Goal: Task Accomplishment & Management: Use online tool/utility

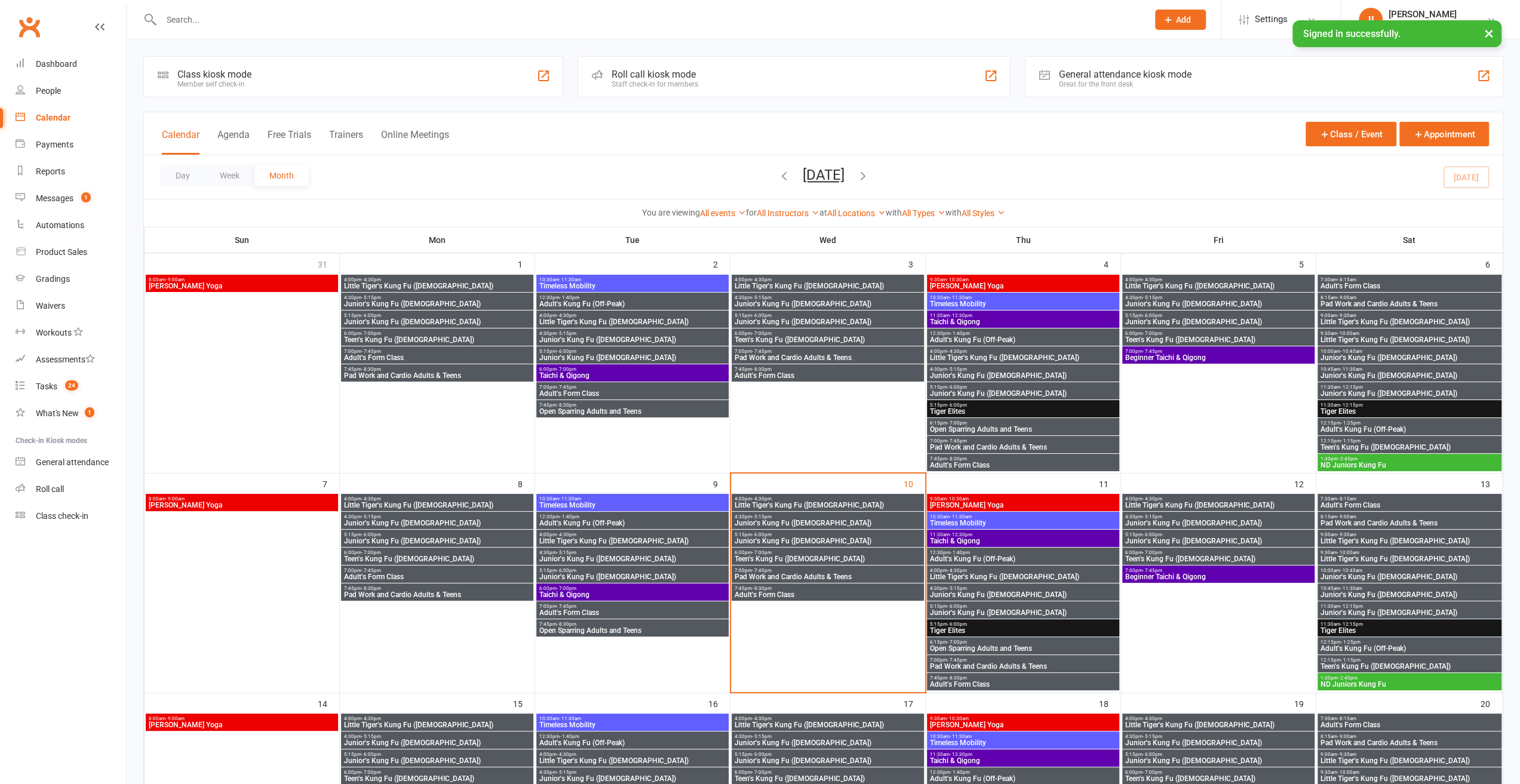
click at [633, 87] on div "Staff check-in for members" at bounding box center [654, 84] width 87 height 9
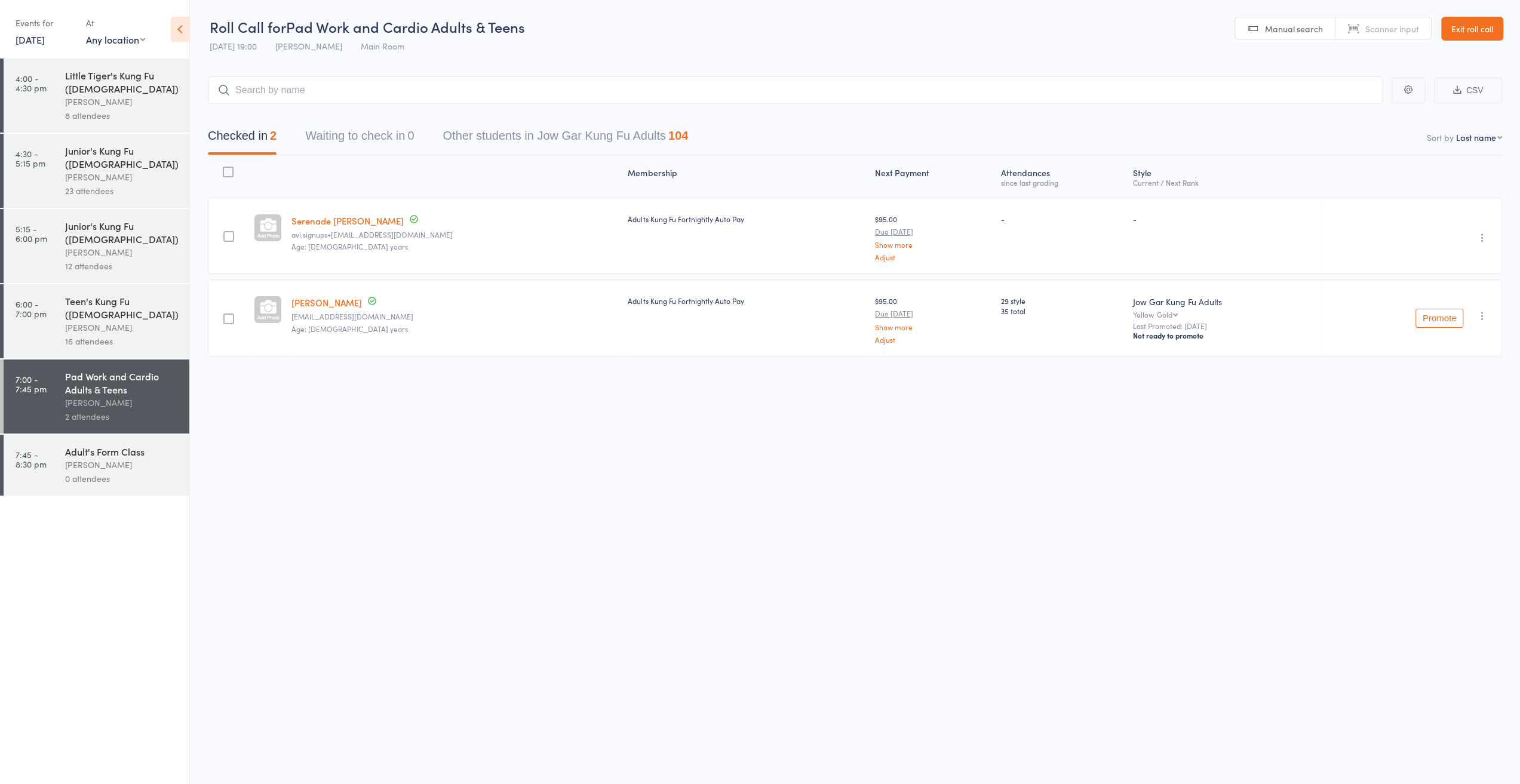
click at [137, 335] on div "16 attendees" at bounding box center [122, 342] width 114 height 14
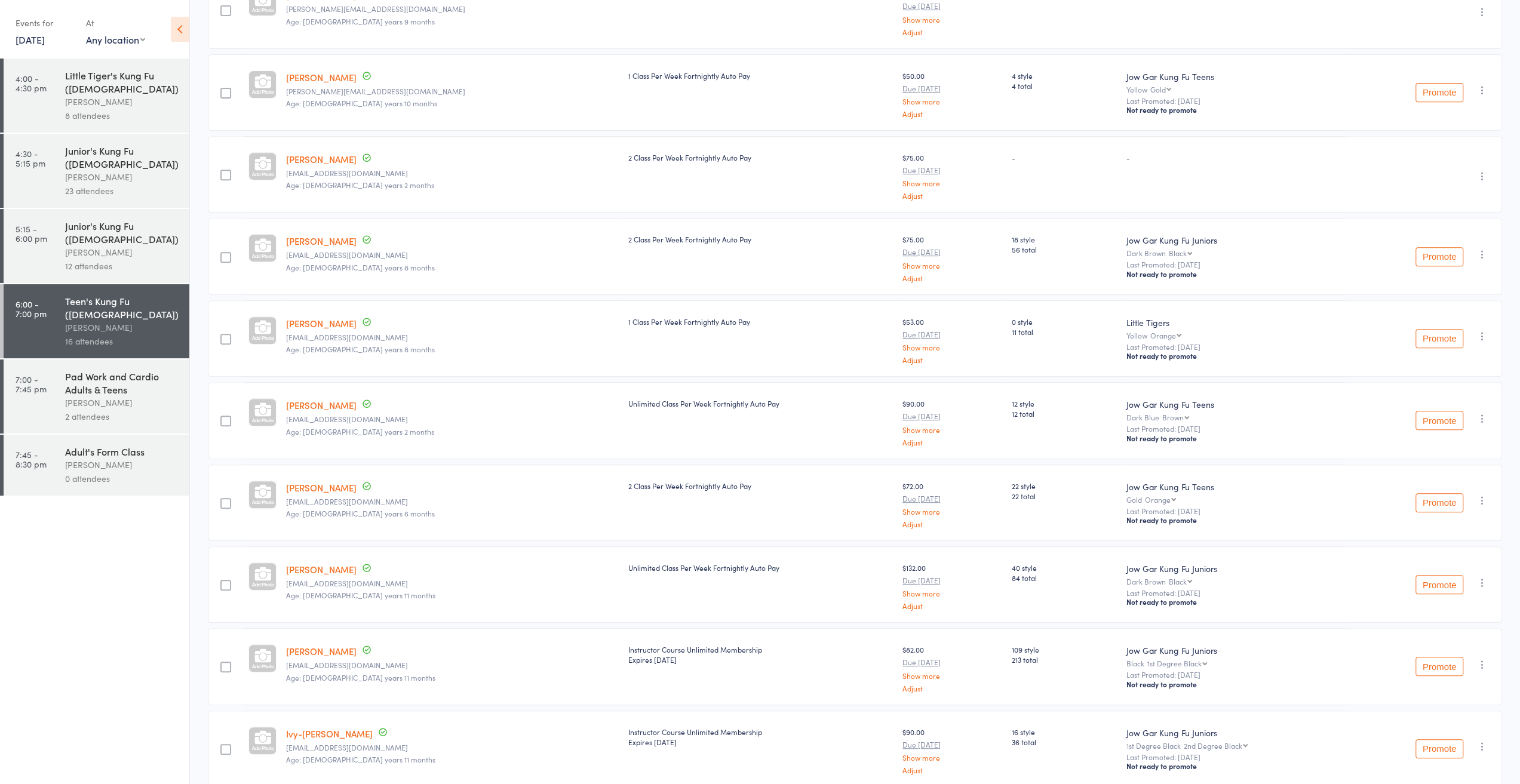
scroll to position [478, 0]
